Goal: Task Accomplishment & Management: Manage account settings

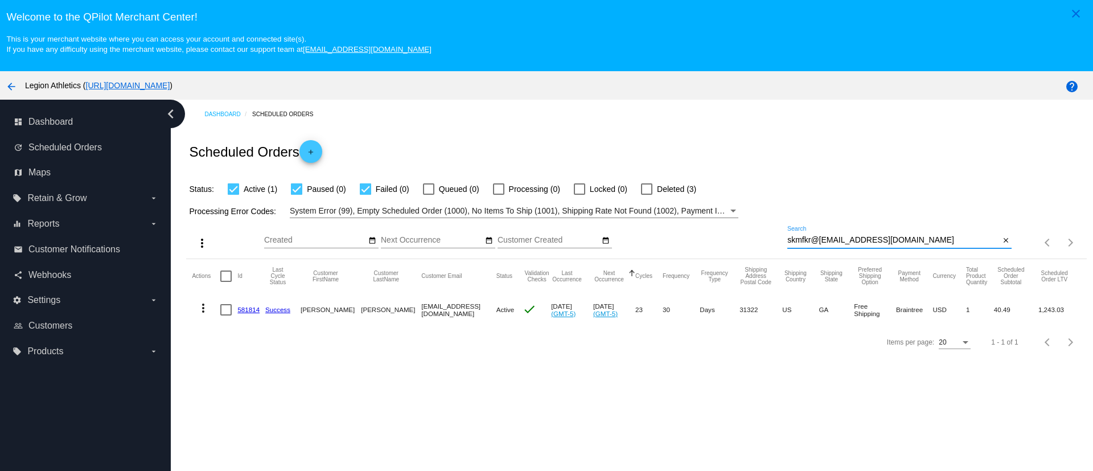
click at [809, 241] on input "skmfkr@galway1997@hotmail.com.com" at bounding box center [893, 240] width 212 height 9
type input "galway1997@hotmail.com"
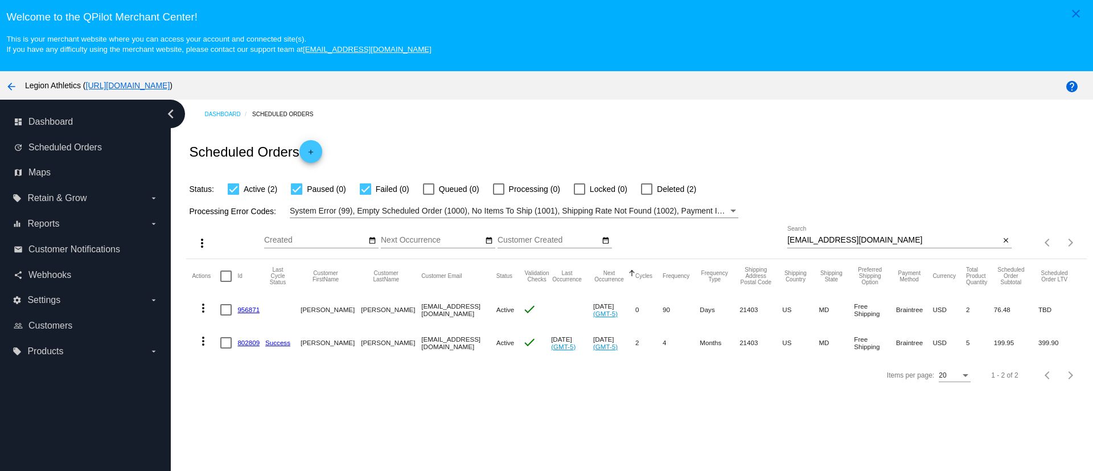
click at [249, 312] on link "956871" at bounding box center [248, 309] width 22 height 7
click at [250, 339] on link "802809" at bounding box center [248, 342] width 22 height 7
click at [242, 311] on link "956871" at bounding box center [248, 309] width 22 height 7
click at [246, 342] on link "802809" at bounding box center [248, 342] width 22 height 7
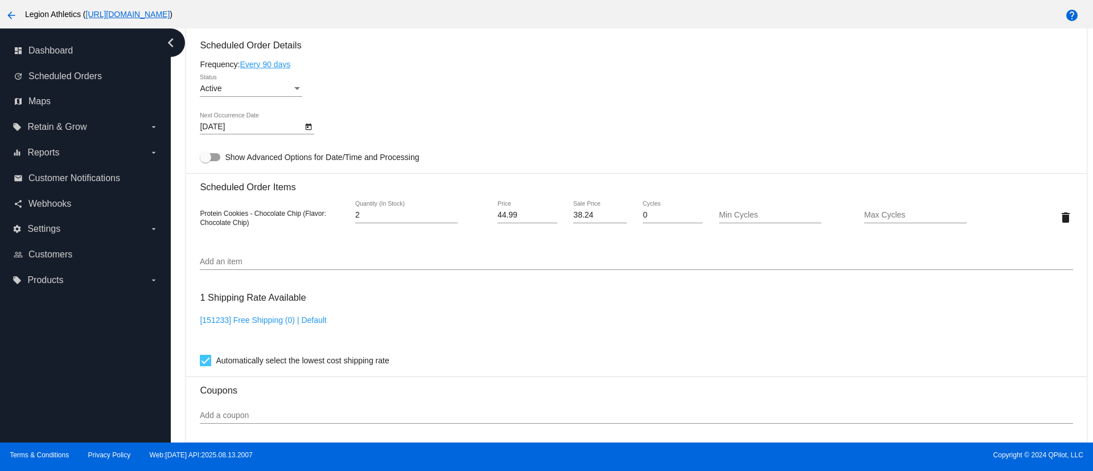
scroll to position [512, 0]
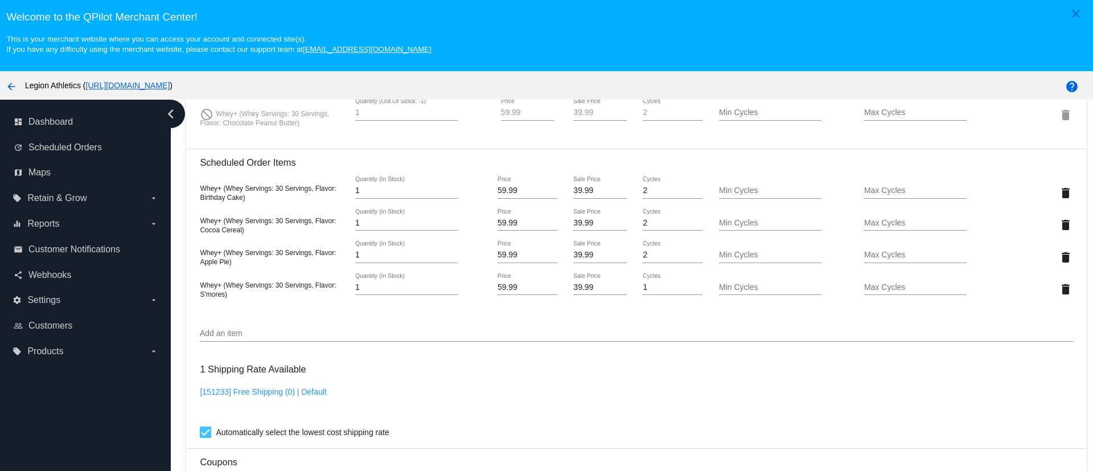
scroll to position [854, 0]
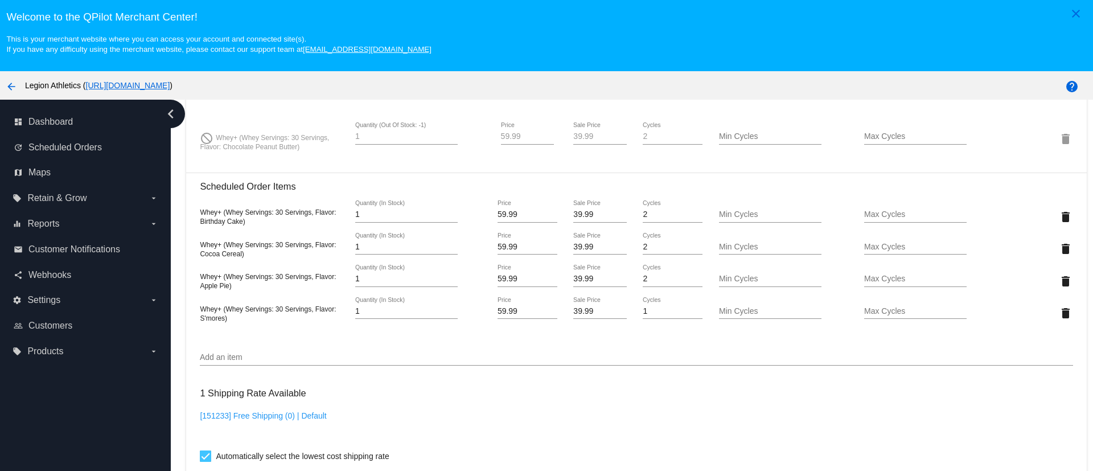
click at [265, 356] on input "Add an item" at bounding box center [636, 357] width 873 height 9
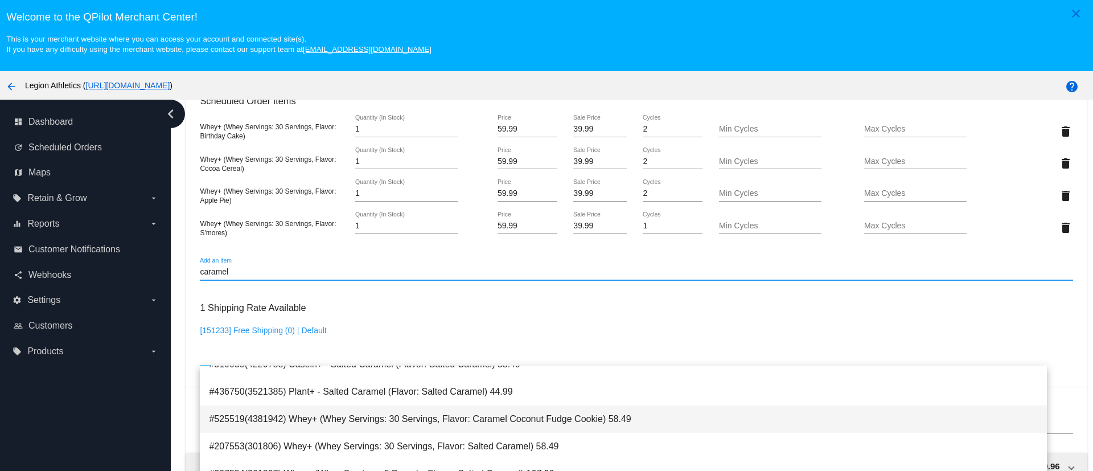
scroll to position [18, 0]
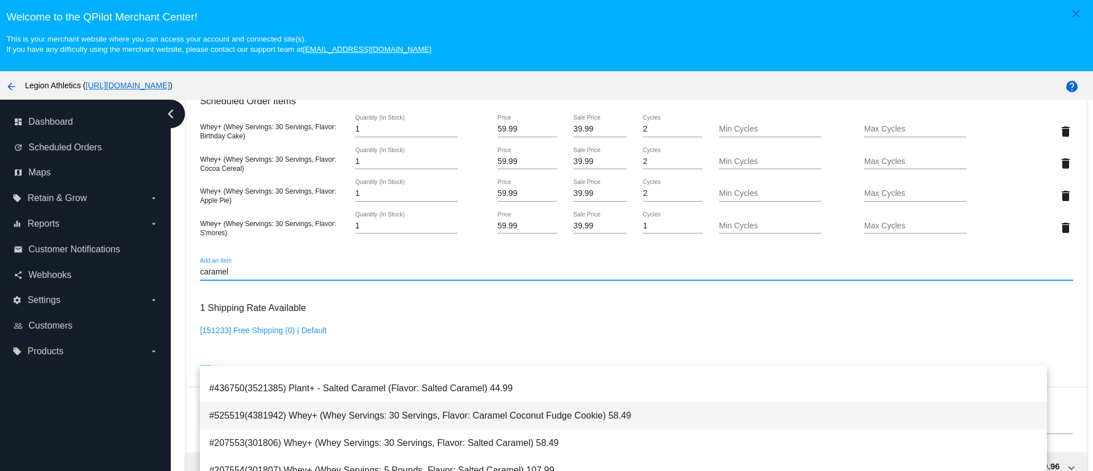
type input "caramel"
click at [422, 423] on span "#525519(4381942) Whey+ (Whey Servings: 30 Servings, Flavor: Caramel Coconut Fud…" at bounding box center [623, 415] width 828 height 27
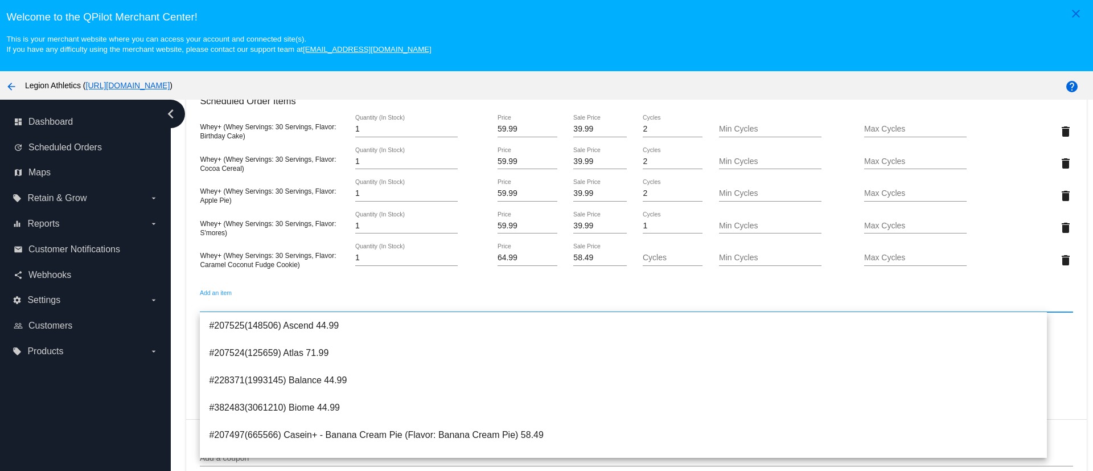
click at [159, 396] on div "dashboard Dashboard update Scheduled Orders map Maps local_offer Retain & Grow …" at bounding box center [85, 307] width 171 height 414
click at [280, 307] on input "Add an item" at bounding box center [636, 304] width 873 height 9
click at [168, 368] on nav "dashboard Dashboard update Scheduled Orders map Maps local_offer Retain & Grow …" at bounding box center [85, 236] width 171 height 273
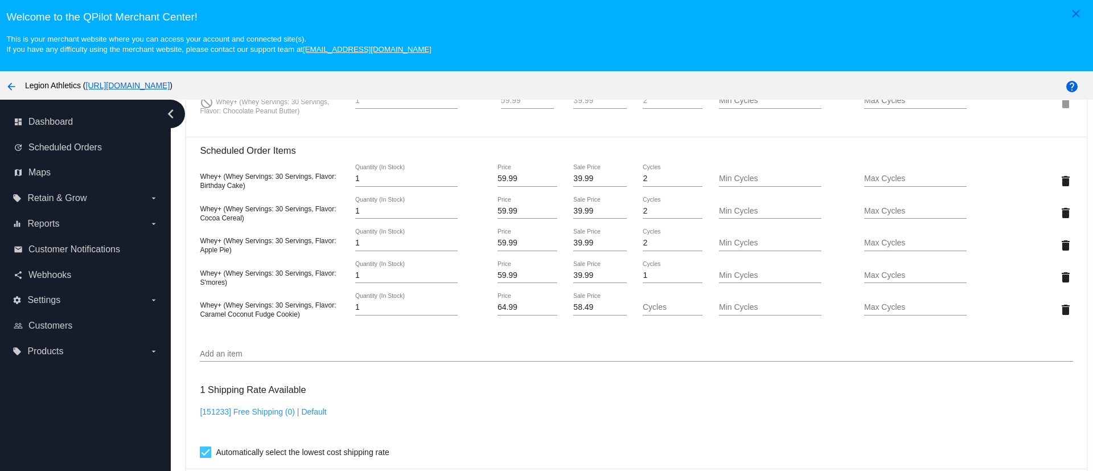
scroll to position [854, 0]
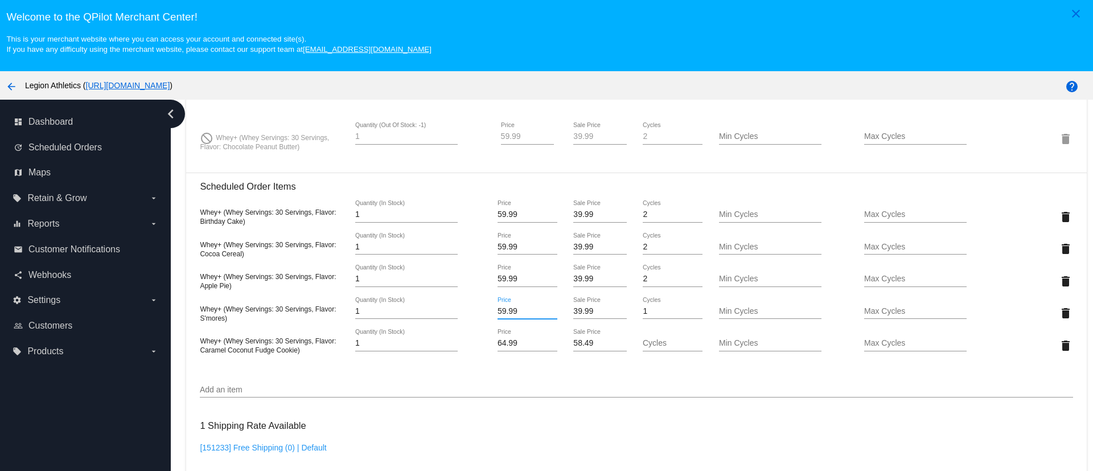
click at [513, 307] on input "59.99" at bounding box center [527, 311] width 60 height 9
click at [512, 307] on input "59.99" at bounding box center [527, 311] width 60 height 9
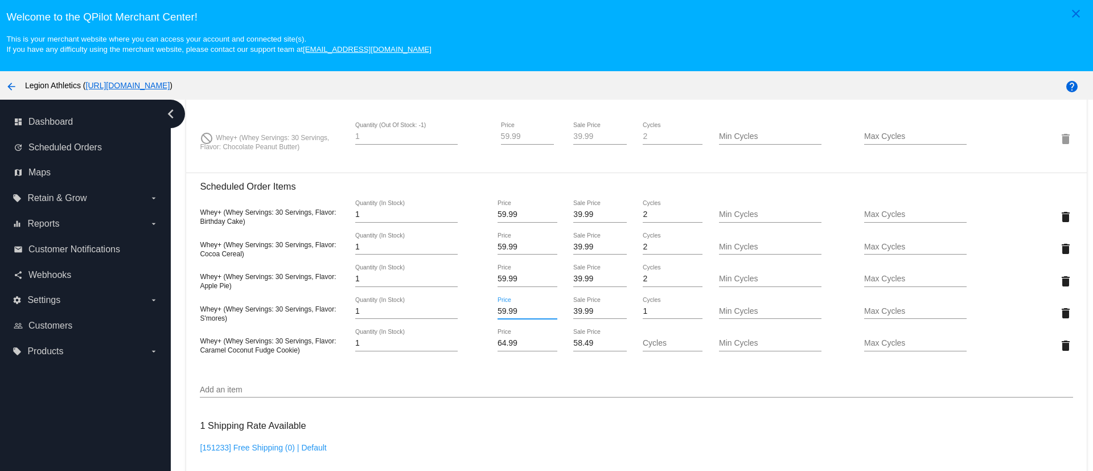
click at [516, 342] on mat-card "Customer 1068117: [PERSON_NAME] [EMAIL_ADDRESS][DOMAIN_NAME] Customer Shipping …" at bounding box center [636, 202] width 900 height 1371
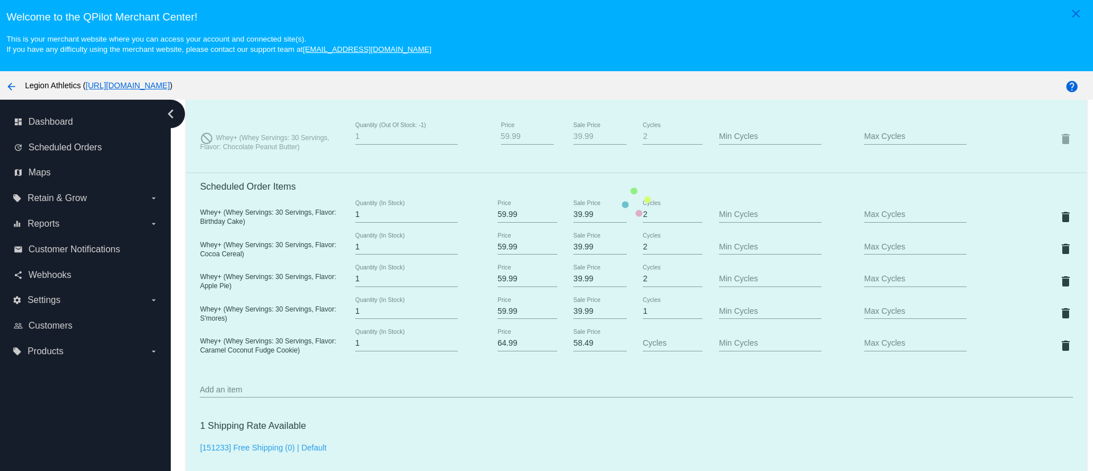
click at [516, 342] on mat-card "Customer 1068117: [PERSON_NAME] [EMAIL_ADDRESS][DOMAIN_NAME] Customer Shipping …" at bounding box center [636, 202] width 900 height 1371
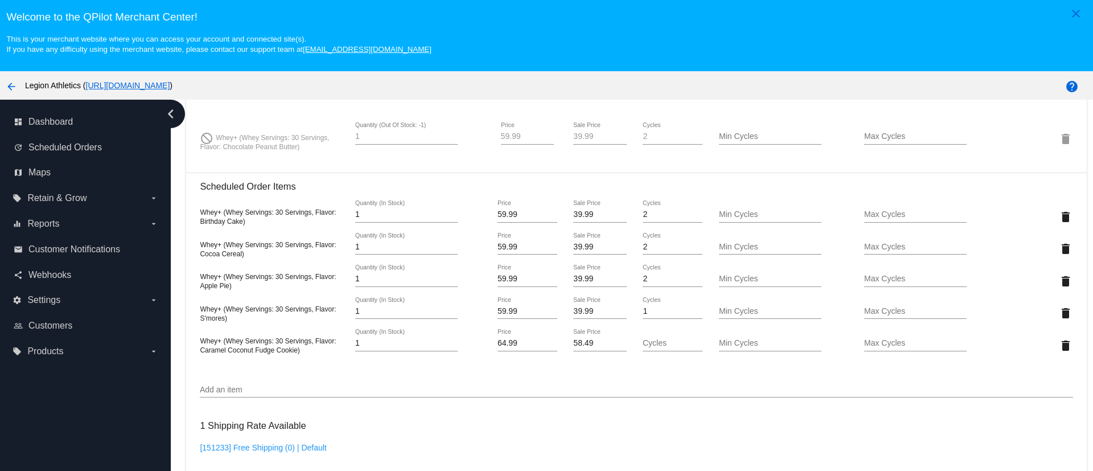
click at [509, 342] on input "64.99" at bounding box center [527, 343] width 60 height 9
paste input "5999"
paste input "59."
type input "59.99"
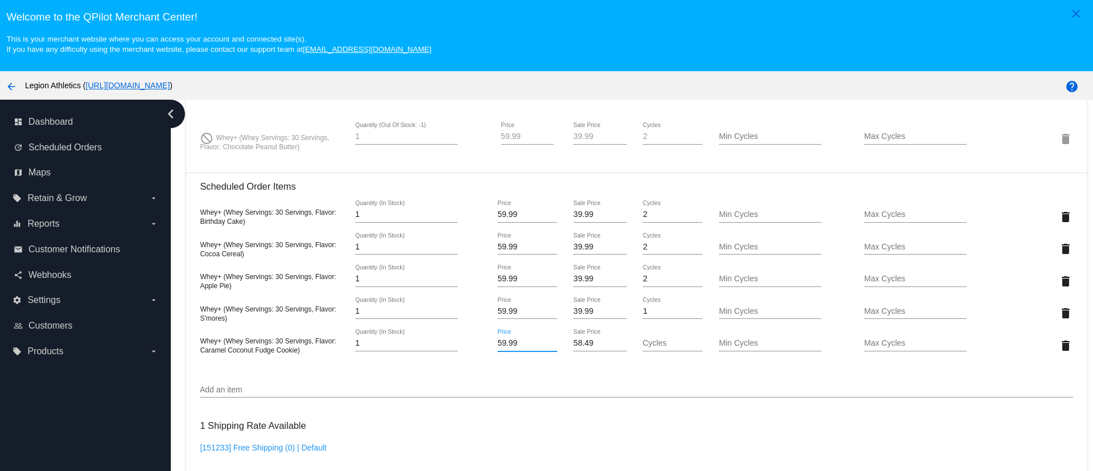
click at [585, 311] on mat-card "Customer 1068117: [PERSON_NAME] [EMAIL_ADDRESS][DOMAIN_NAME] Customer Shipping …" at bounding box center [636, 202] width 900 height 1371
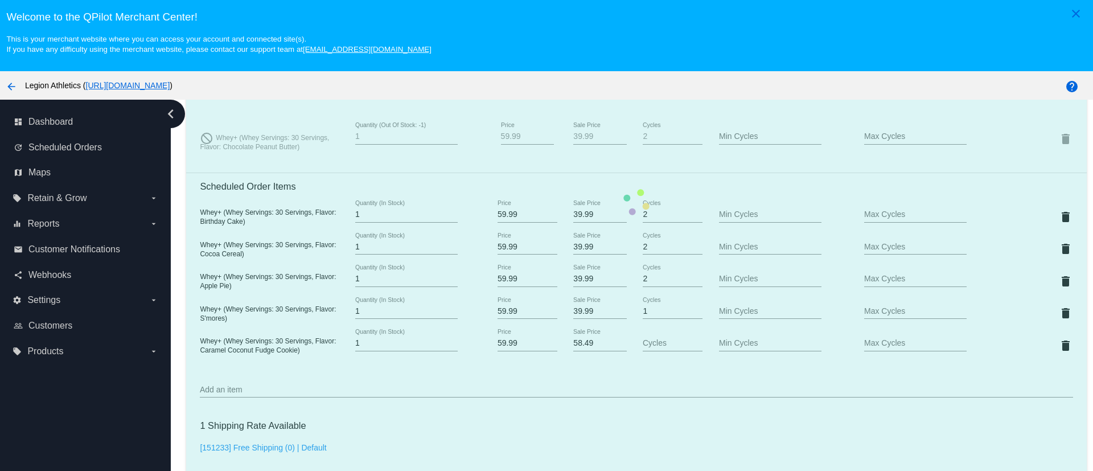
click at [585, 311] on mat-card "Customer 1068117: [PERSON_NAME] [EMAIL_ADDRESS][DOMAIN_NAME] Customer Shipping …" at bounding box center [636, 202] width 900 height 1371
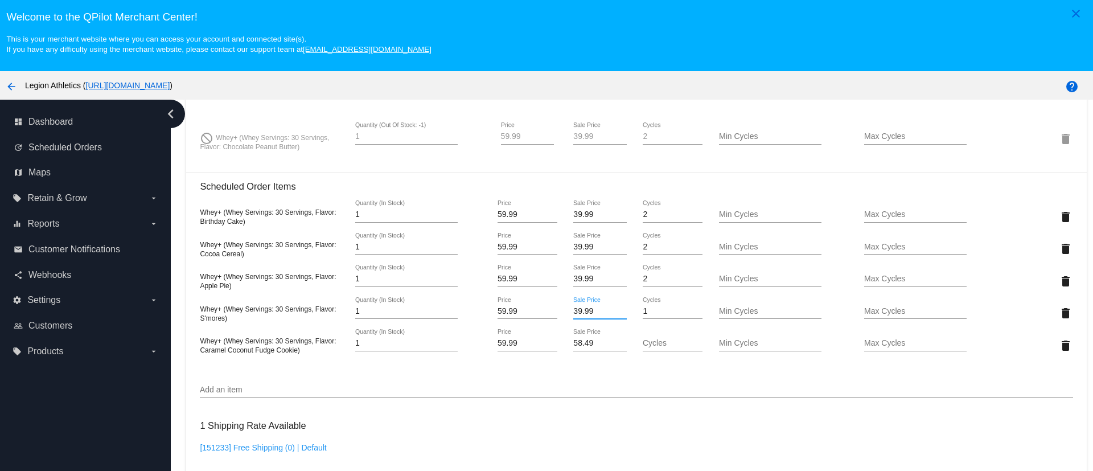
click at [574, 313] on input "39.99" at bounding box center [599, 311] width 53 height 9
click at [577, 344] on mat-card "Customer 1068117: [PERSON_NAME] [EMAIL_ADDRESS][DOMAIN_NAME] Customer Shipping …" at bounding box center [636, 202] width 900 height 1371
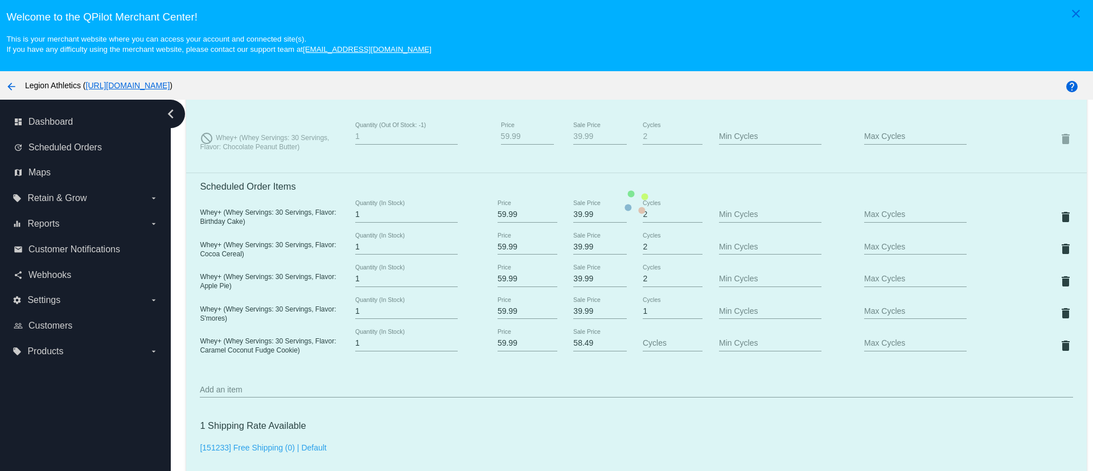
click at [577, 344] on mat-card "Customer 1068117: [PERSON_NAME] [EMAIL_ADDRESS][DOMAIN_NAME] Customer Shipping …" at bounding box center [636, 202] width 900 height 1371
click at [575, 344] on mat-card "Customer 1068117: [PERSON_NAME] [EMAIL_ADDRESS][DOMAIN_NAME] Customer Shipping …" at bounding box center [636, 202] width 900 height 1371
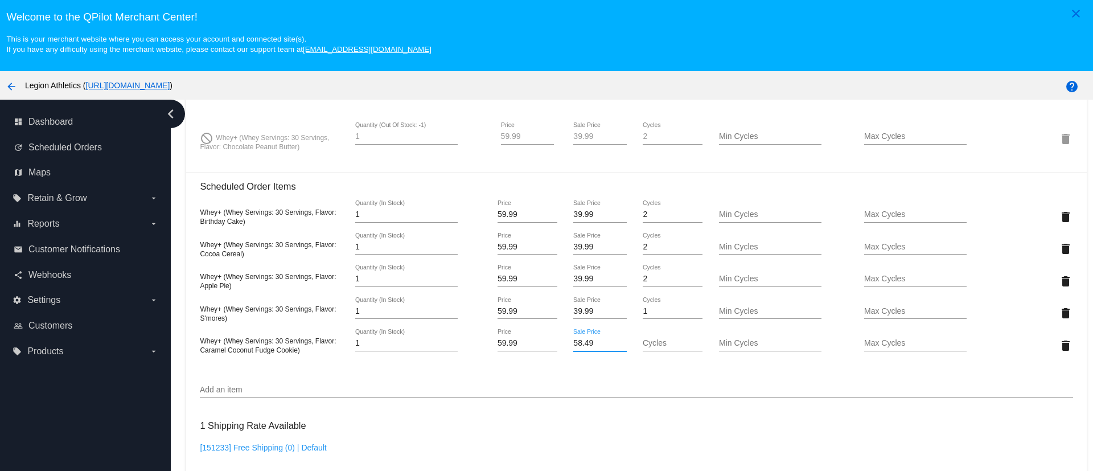
click at [576, 342] on input "58.49" at bounding box center [599, 343] width 53 height 9
paste input "39.9"
type input "39.99"
click at [590, 386] on mat-card "Customer 1068117: [PERSON_NAME] [EMAIL_ADDRESS][DOMAIN_NAME] Customer Shipping …" at bounding box center [636, 202] width 900 height 1371
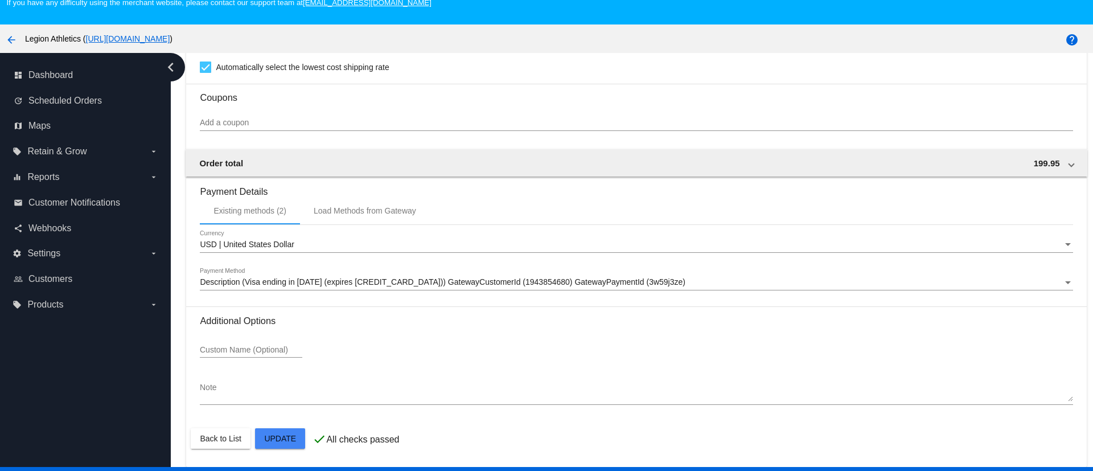
scroll to position [71, 0]
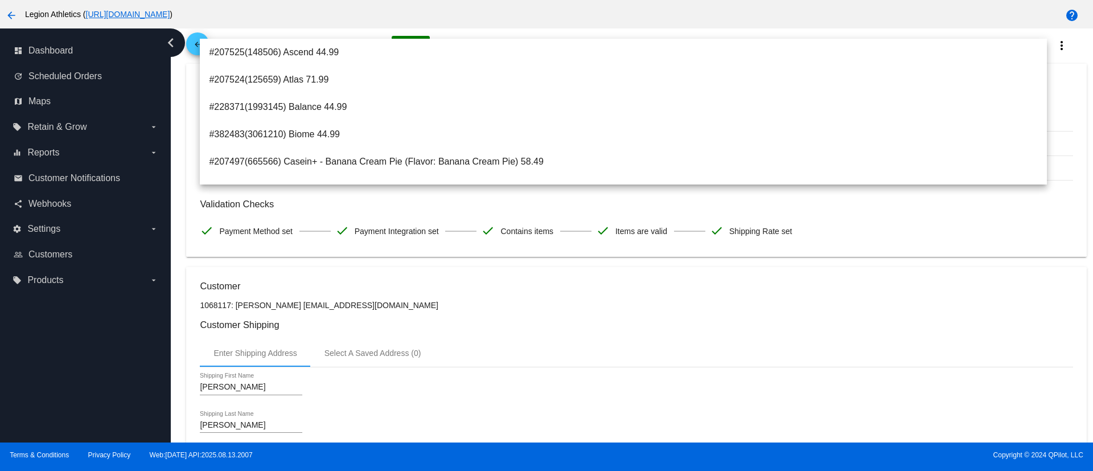
scroll to position [0, 0]
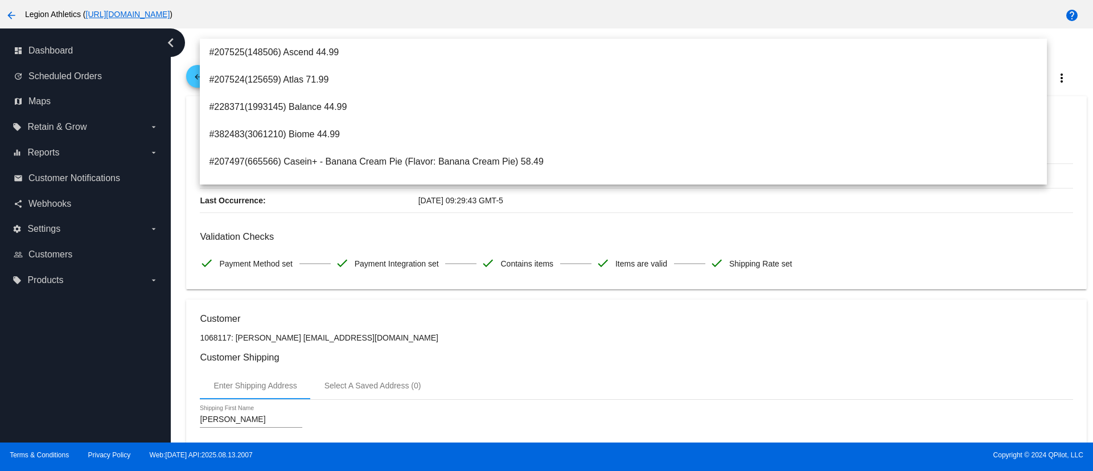
click at [118, 344] on div "dashboard Dashboard update Scheduled Orders map Maps local_offer Retain & Grow …" at bounding box center [85, 235] width 171 height 414
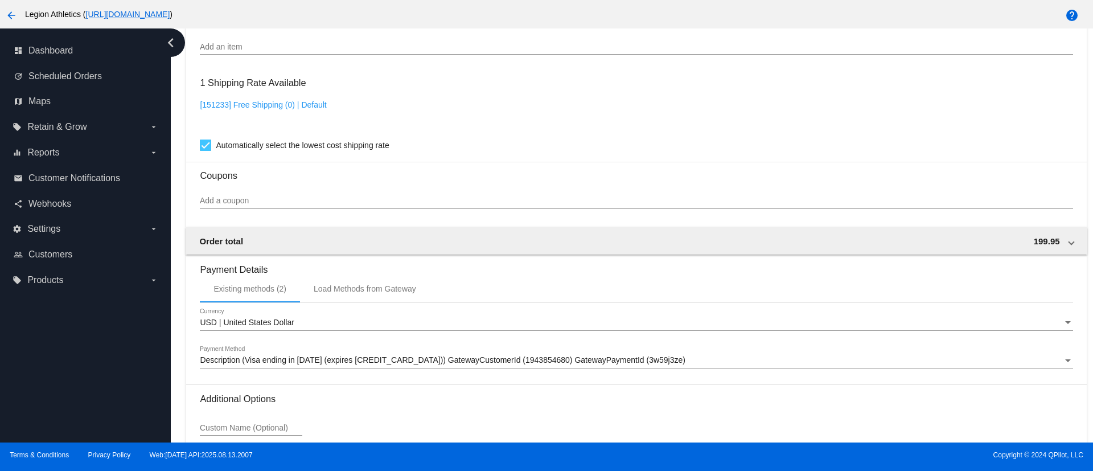
scroll to position [1228, 0]
